Goal: Navigation & Orientation: Find specific page/section

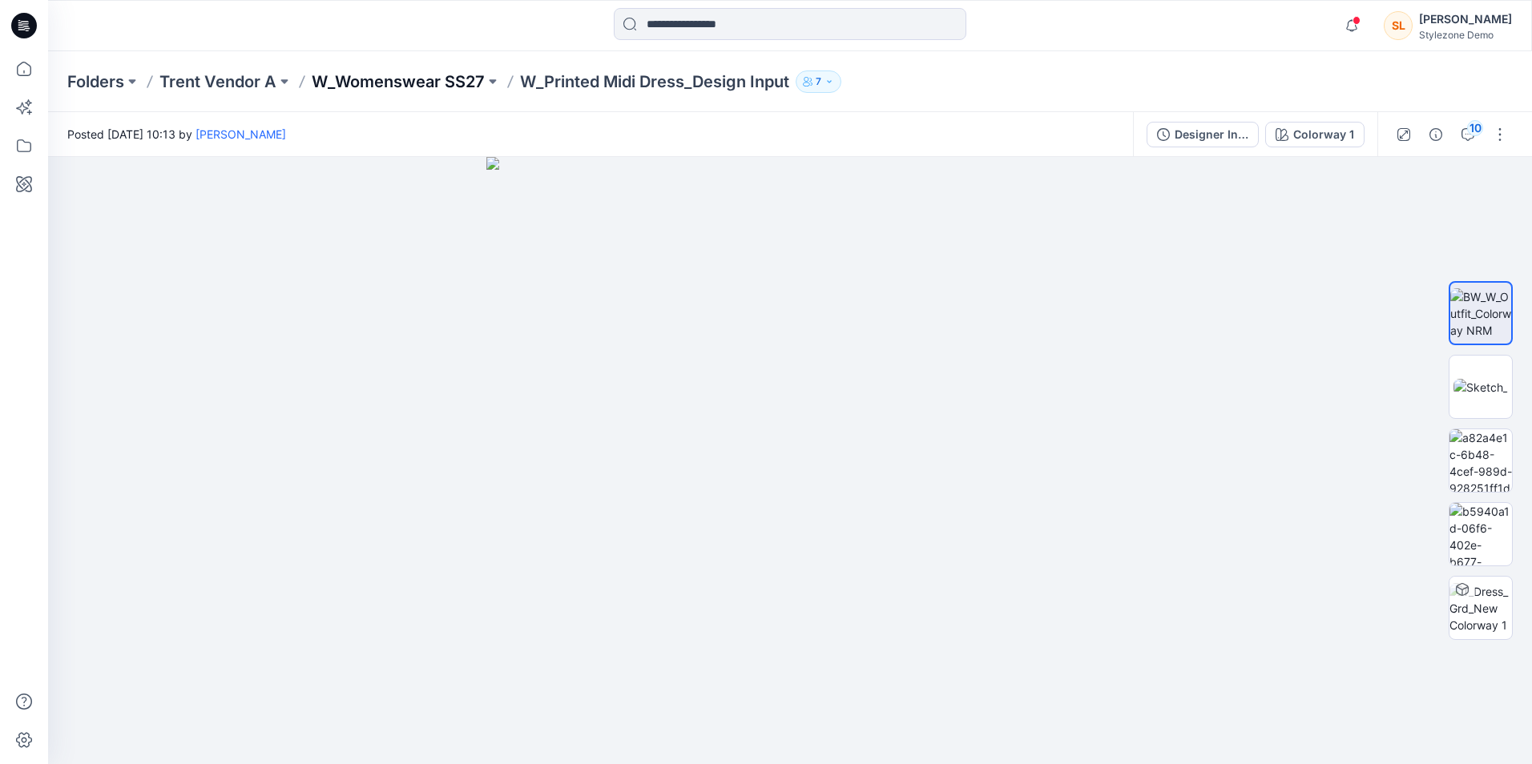
click at [425, 80] on p "W_Womenswear SS27" at bounding box center [398, 81] width 173 height 22
click at [22, 135] on icon at bounding box center [23, 145] width 35 height 35
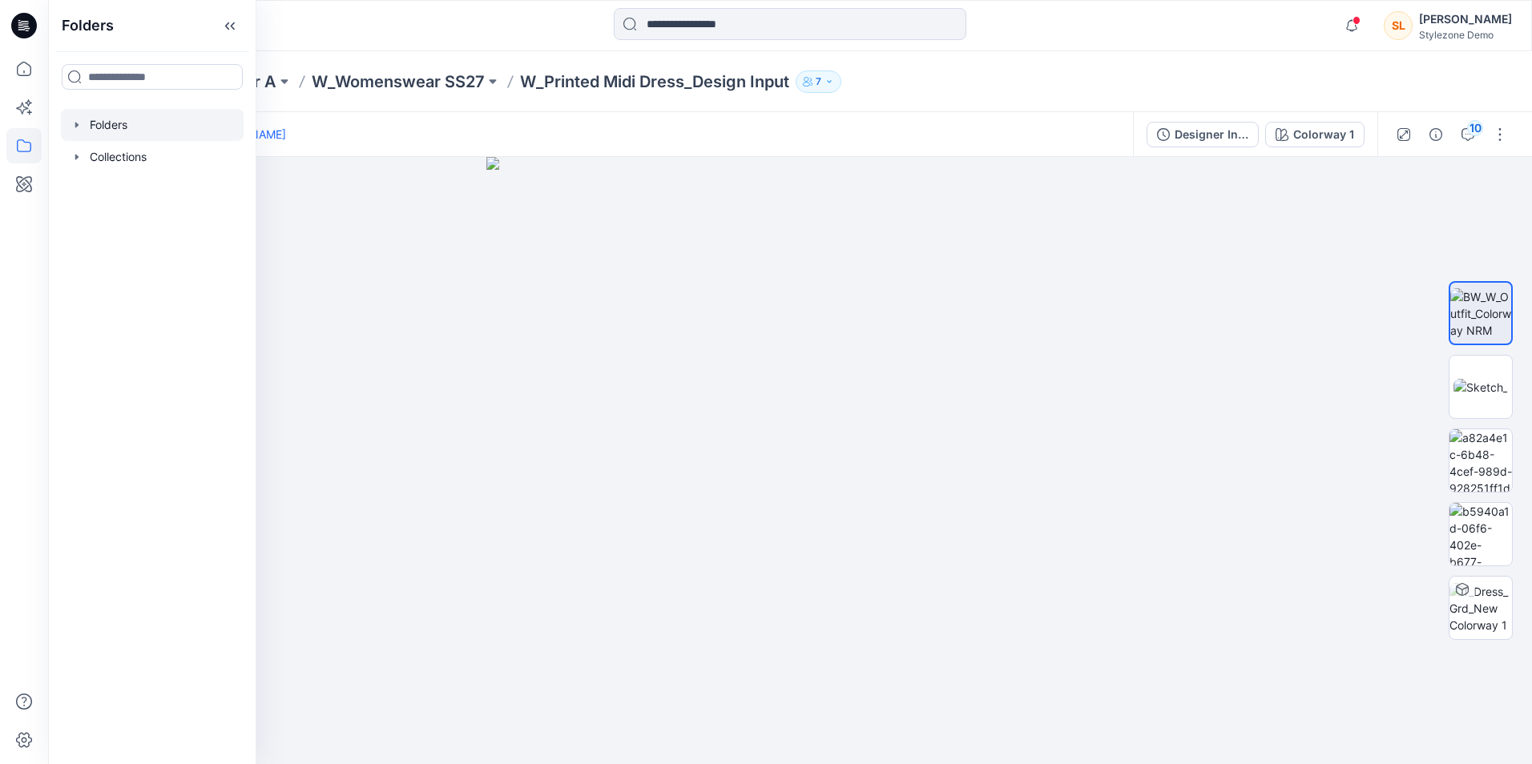
click at [124, 123] on div at bounding box center [152, 125] width 183 height 32
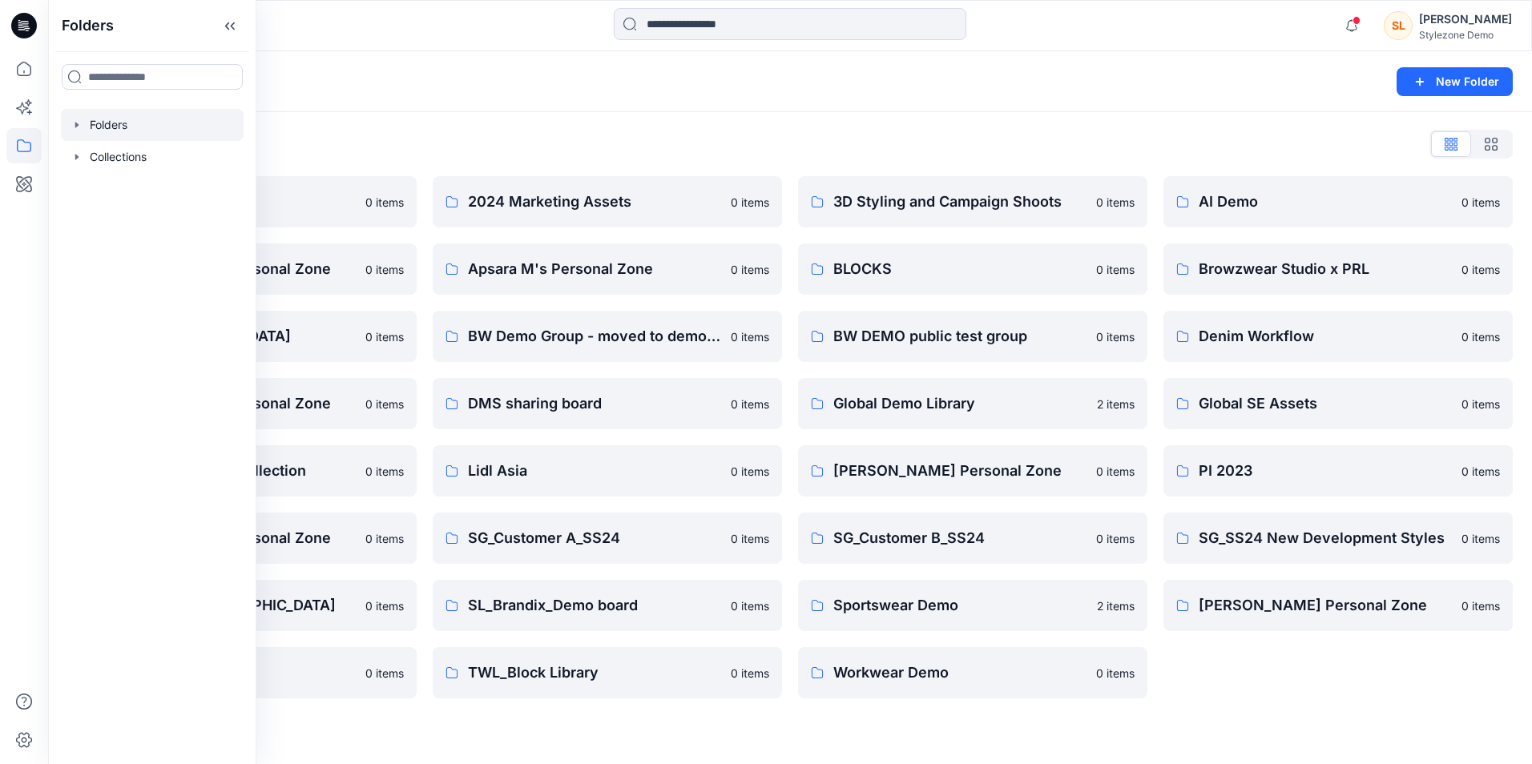
click at [246, 35] on div "Folders" at bounding box center [152, 25] width 207 height 51
click at [237, 27] on icon at bounding box center [230, 26] width 26 height 26
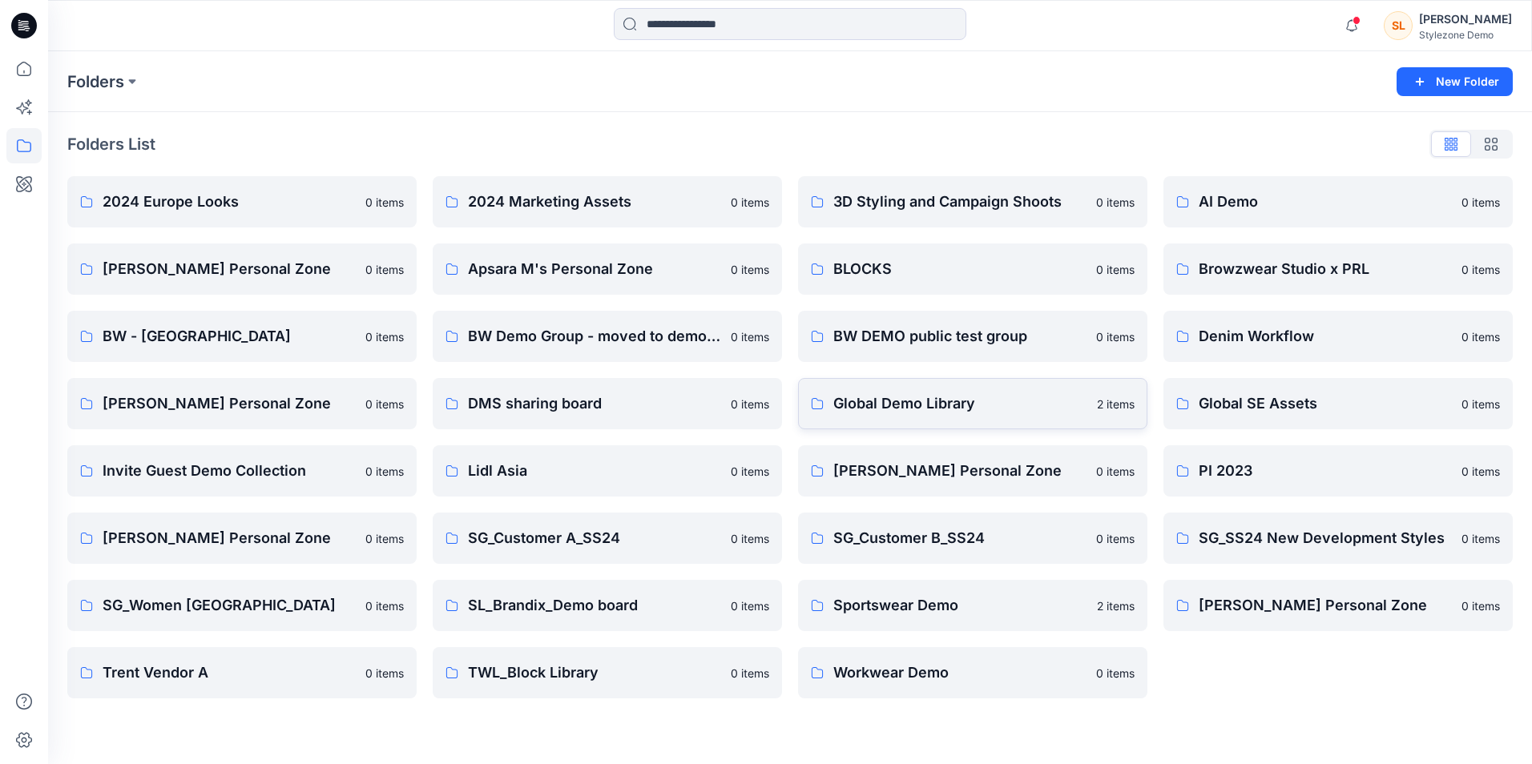
click at [931, 413] on p "Global Demo Library" at bounding box center [960, 404] width 254 height 22
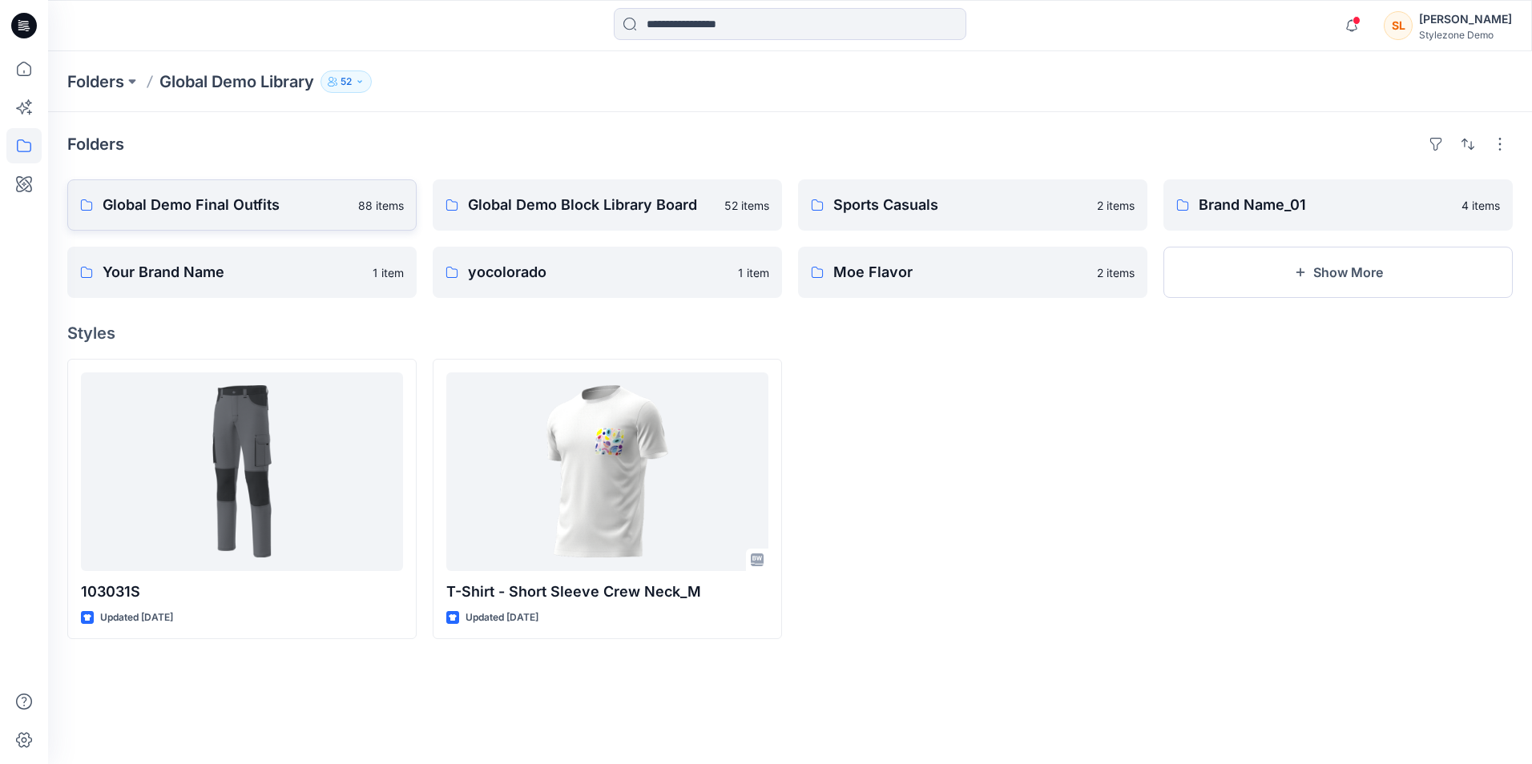
click at [270, 209] on p "Global Demo Final Outfits" at bounding box center [226, 205] width 246 height 22
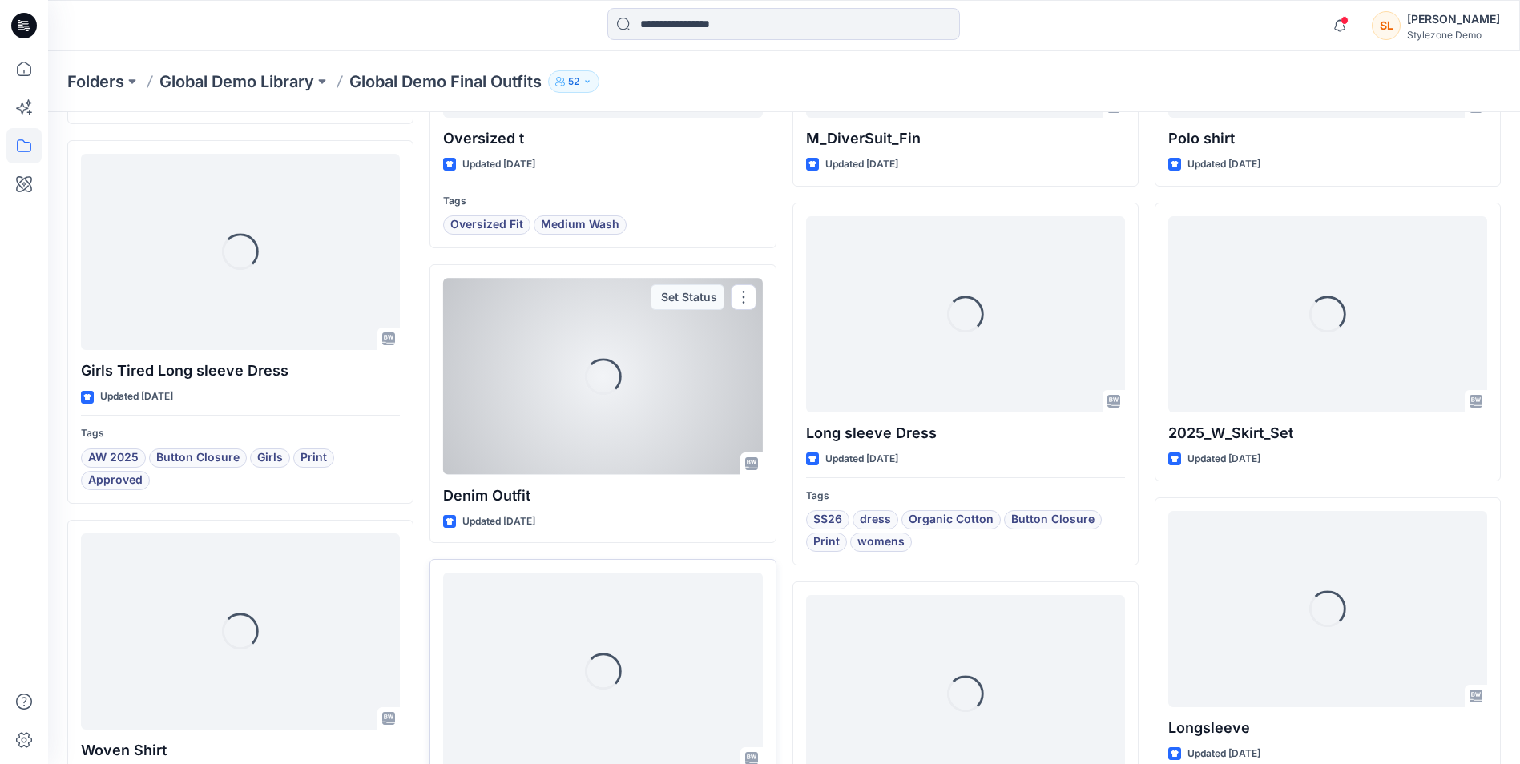
scroll to position [988, 0]
